Goal: Find specific page/section: Find specific page/section

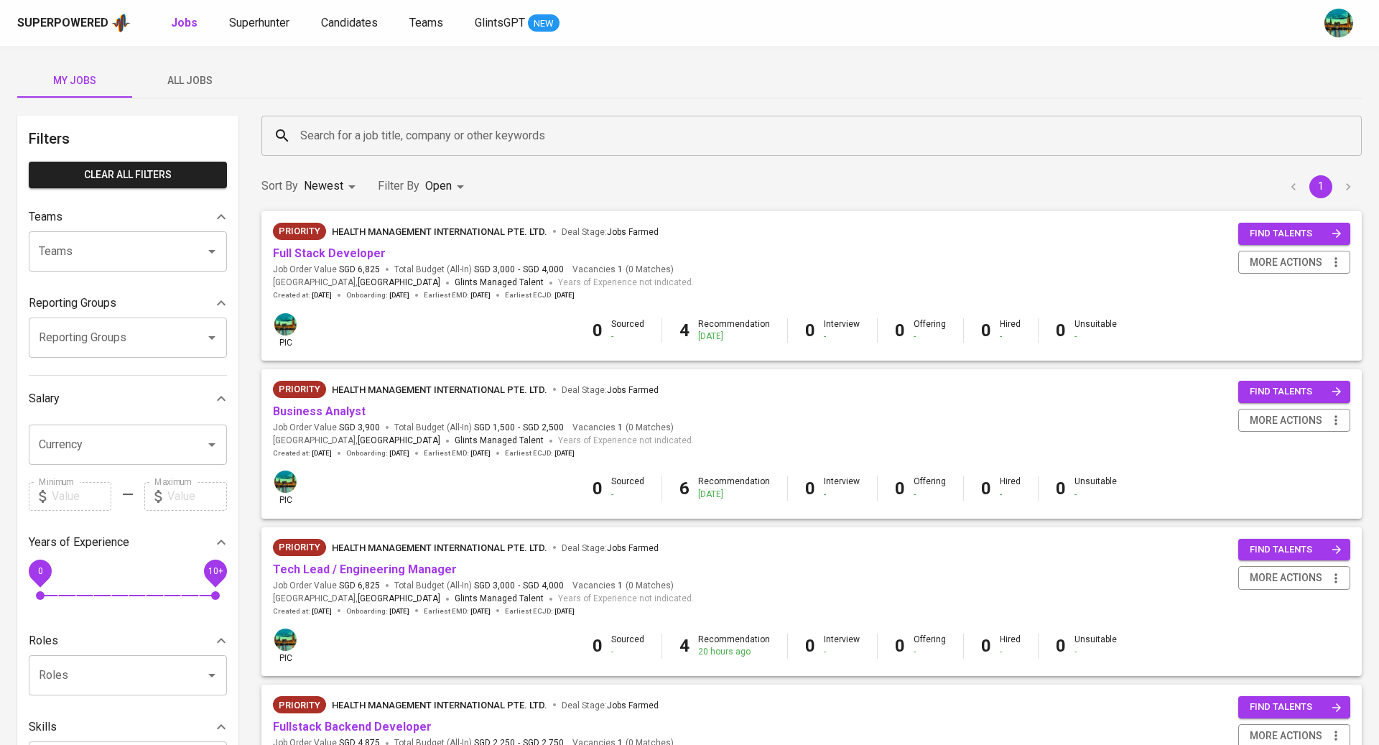
click at [199, 87] on span "All Jobs" at bounding box center [190, 81] width 98 height 18
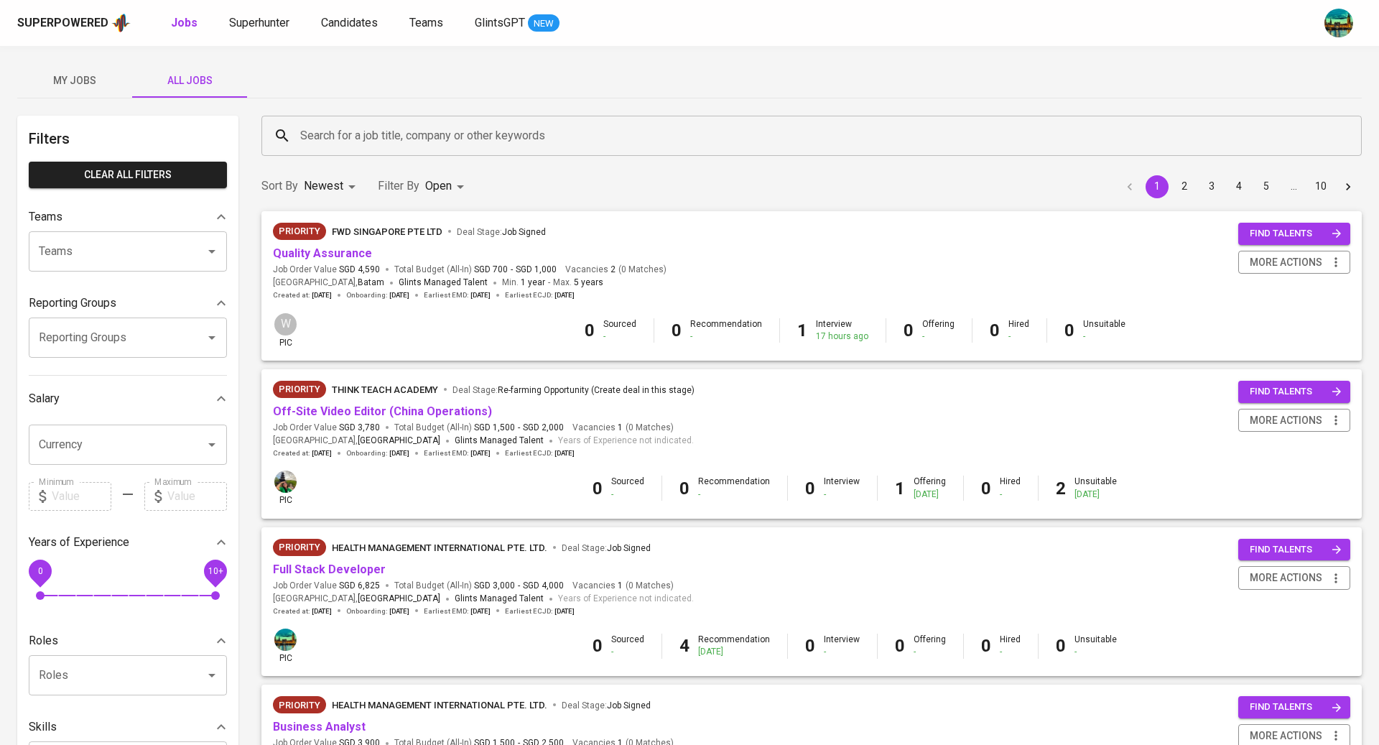
click at [159, 336] on input "Reporting Groups" at bounding box center [107, 337] width 145 height 27
click at [149, 381] on li "[TEAM] BT Team Babeh - Bandi" at bounding box center [128, 378] width 198 height 26
type input "bab"
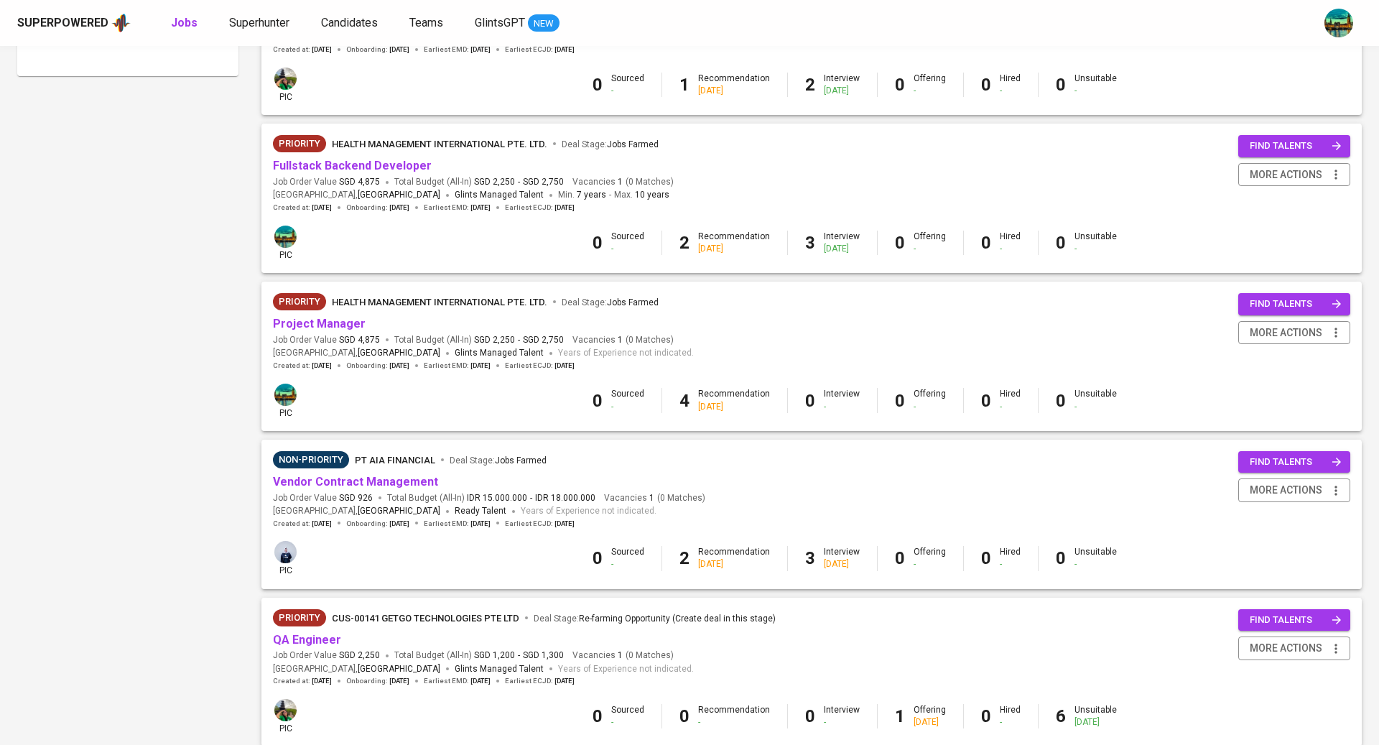
scroll to position [1137, 0]
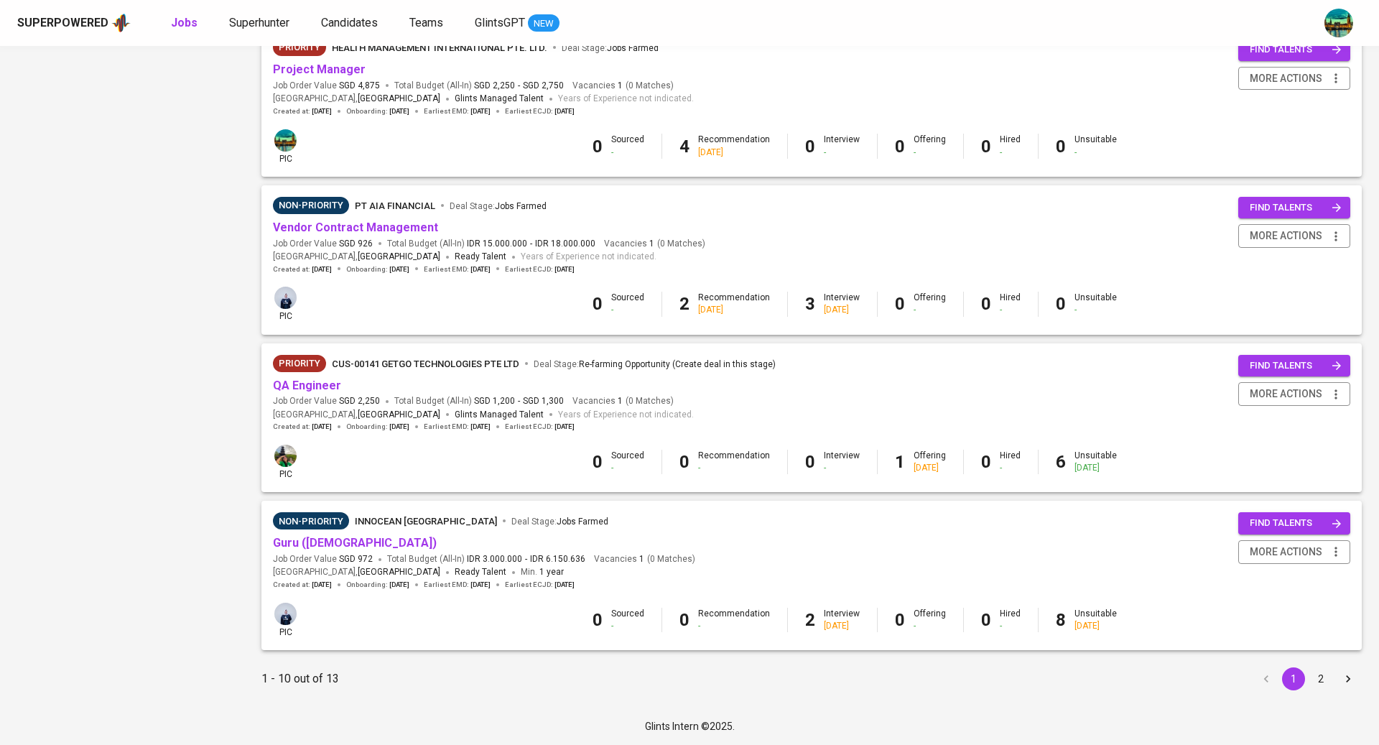
click at [1321, 679] on button "2" at bounding box center [1320, 678] width 23 height 23
